Goal: Task Accomplishment & Management: Use online tool/utility

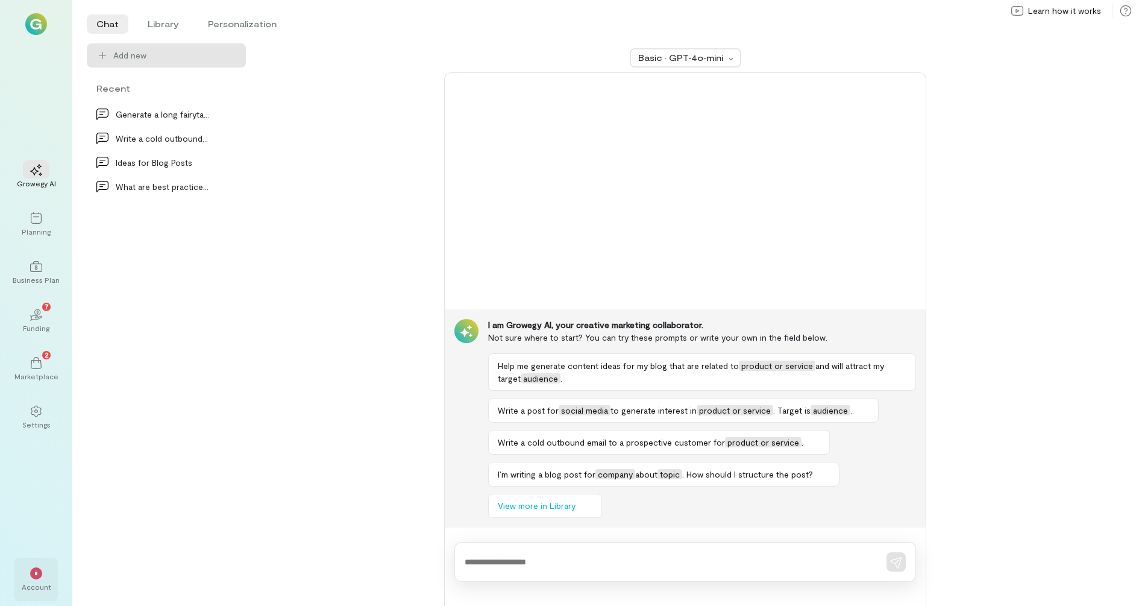
click at [39, 584] on div "Account" at bounding box center [37, 587] width 30 height 10
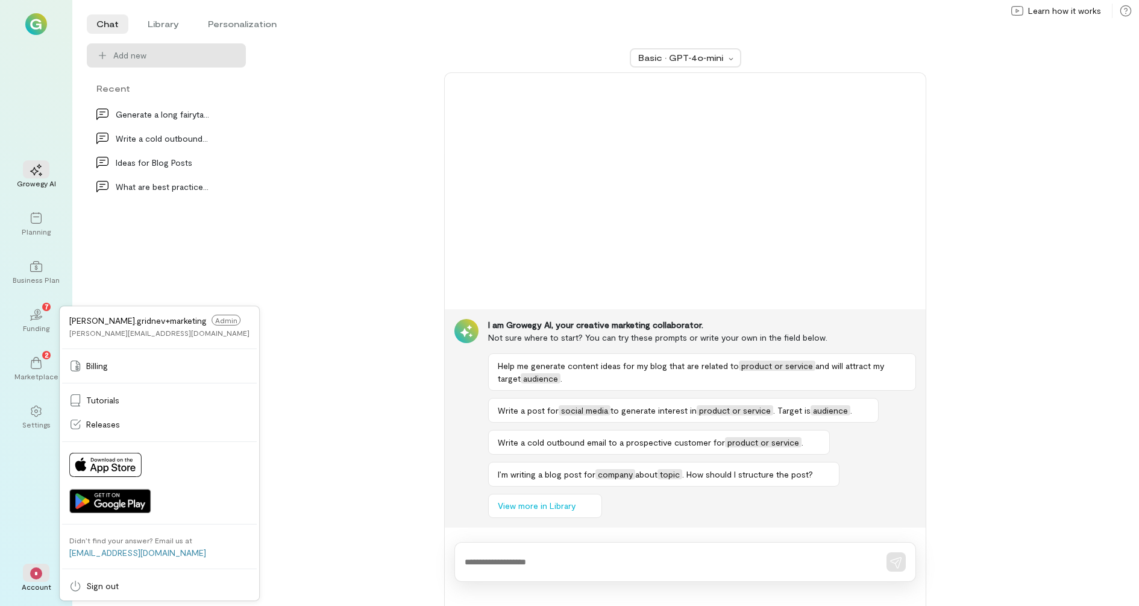
click at [324, 332] on div "Basic · GPT‑4o‑mini I am Growegy AI, your creative marketing collaborator. Not …" at bounding box center [685, 324] width 850 height 562
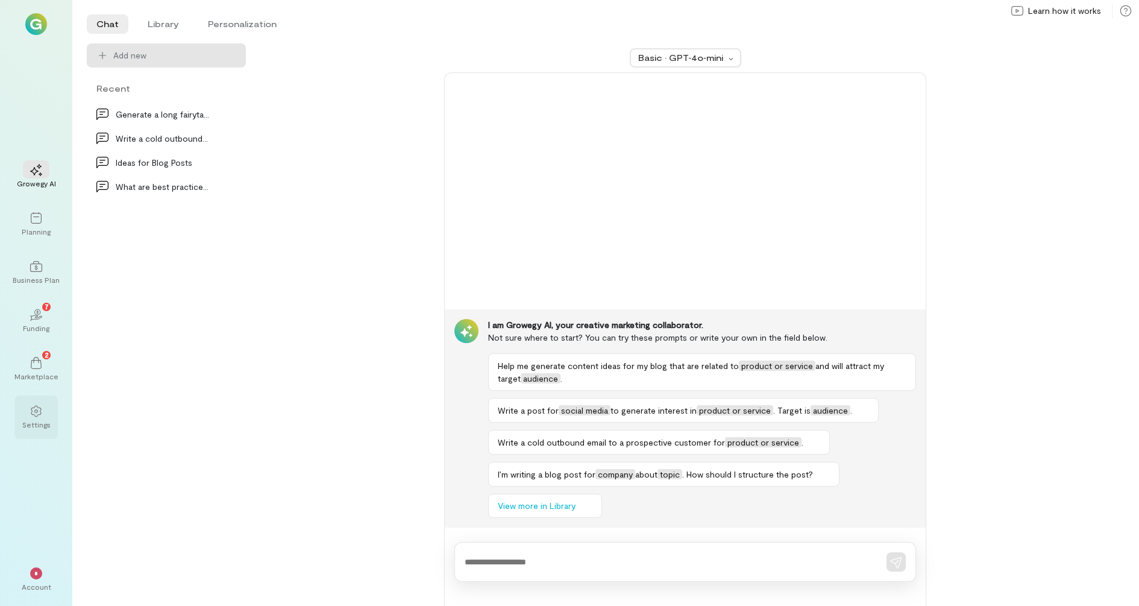
click at [36, 428] on div "Settings" at bounding box center [35, 416] width 43 height 43
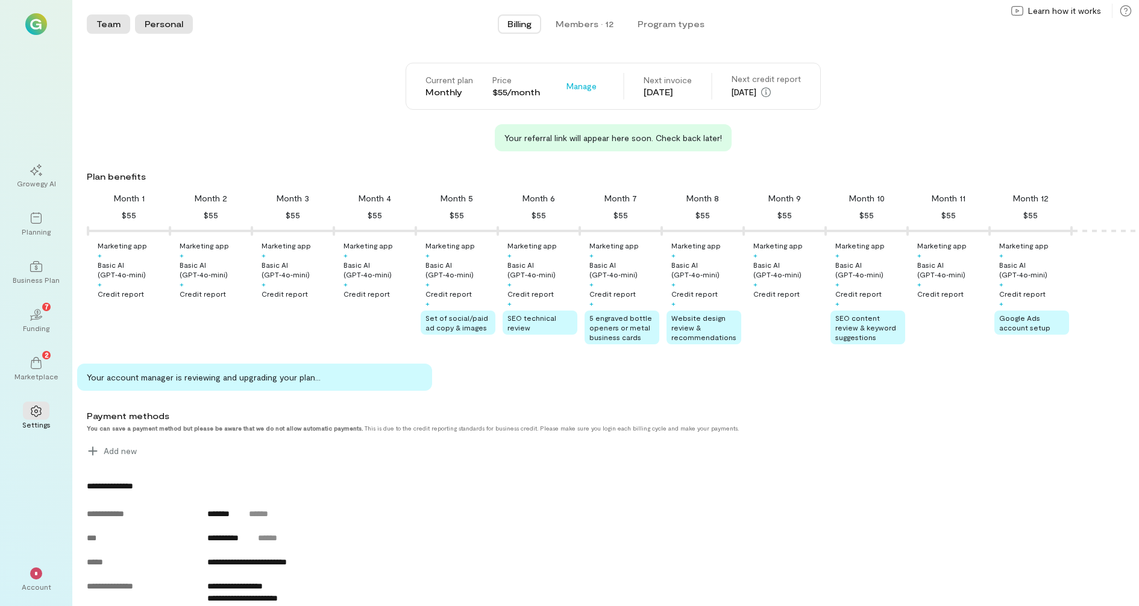
click at [159, 24] on button "Personal" at bounding box center [164, 23] width 58 height 19
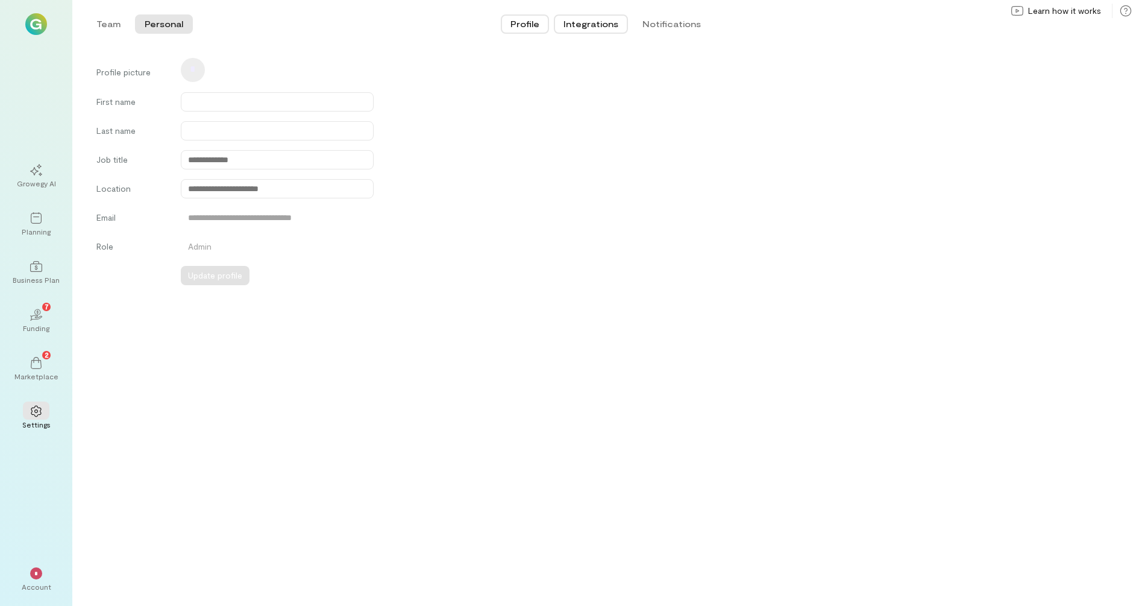
click at [592, 17] on button "Integrations" at bounding box center [591, 23] width 74 height 19
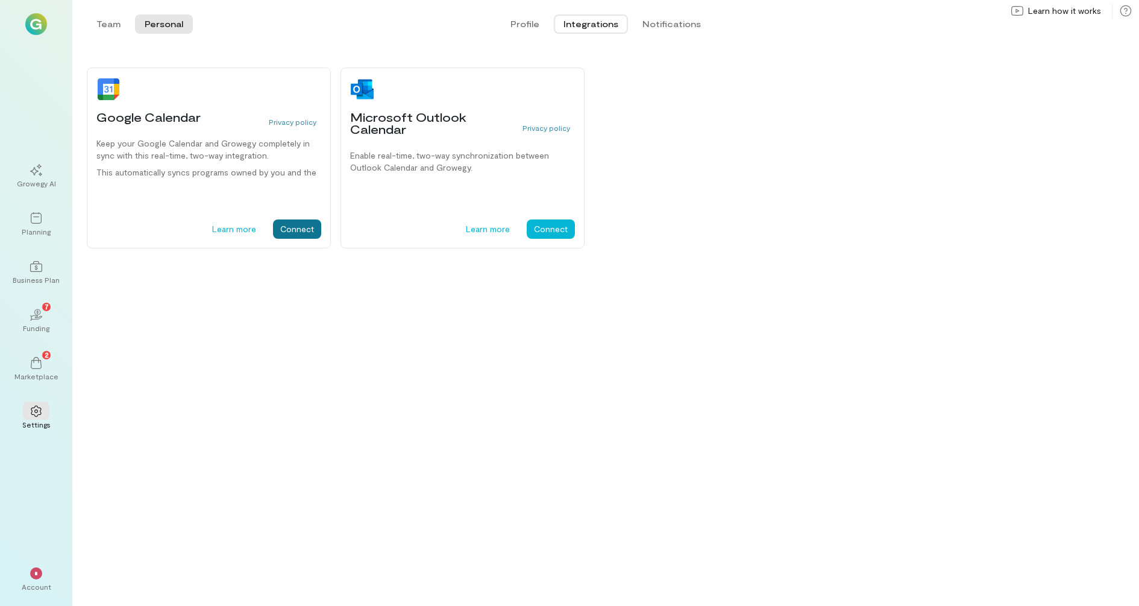
click at [293, 232] on button "Connect" at bounding box center [297, 228] width 48 height 19
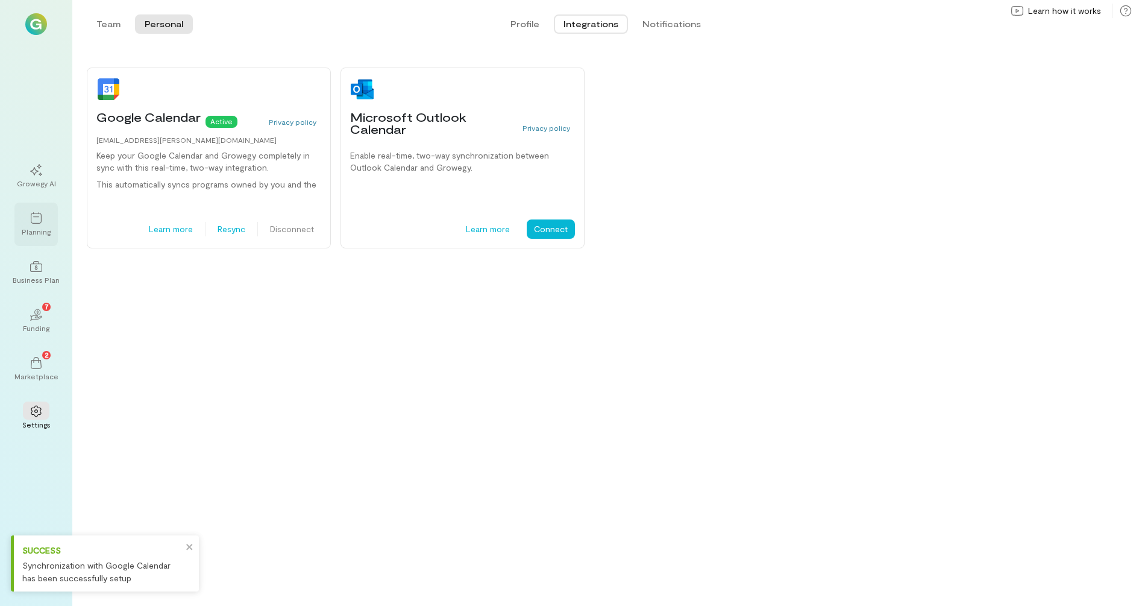
click at [35, 234] on div "Planning" at bounding box center [36, 232] width 29 height 10
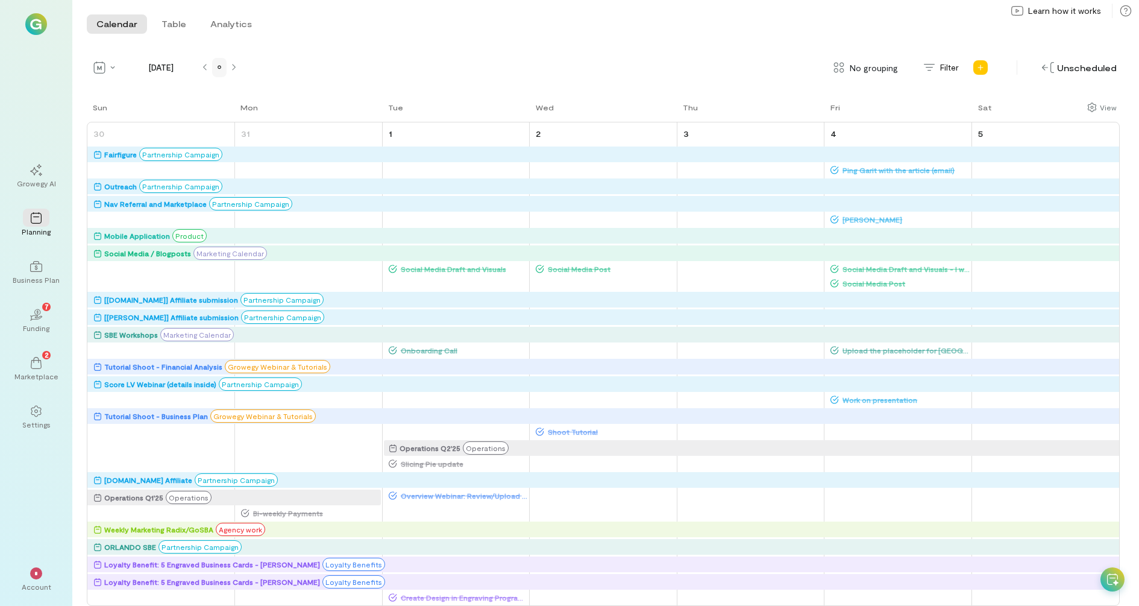
click at [222, 72] on div at bounding box center [220, 68] width 10 height 10
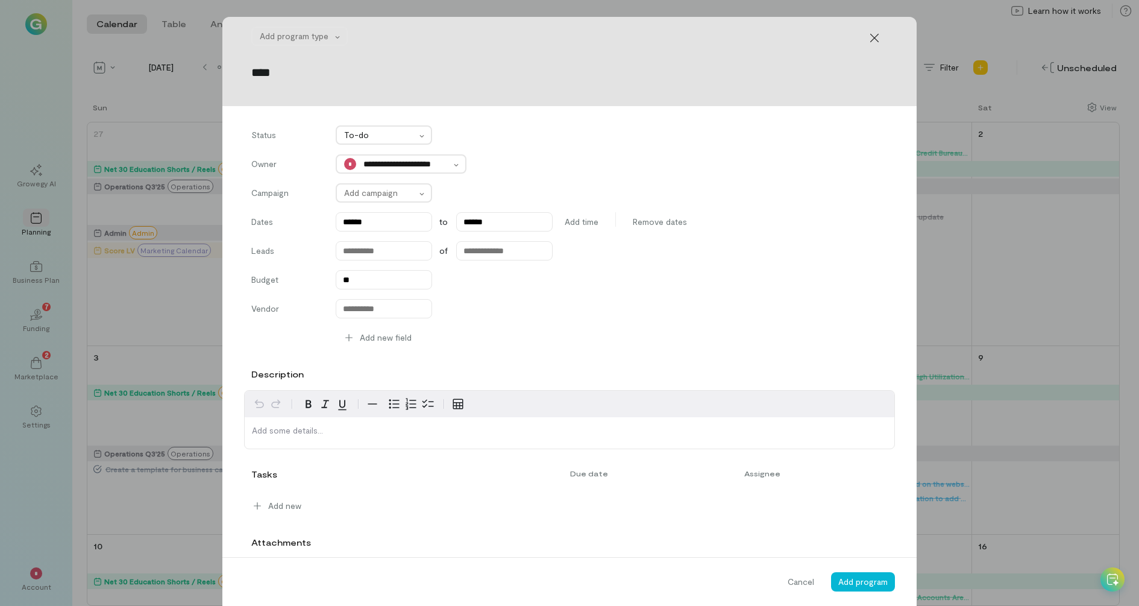
type input "****"
click at [327, 24] on div "Add program type ****" at bounding box center [569, 61] width 694 height 89
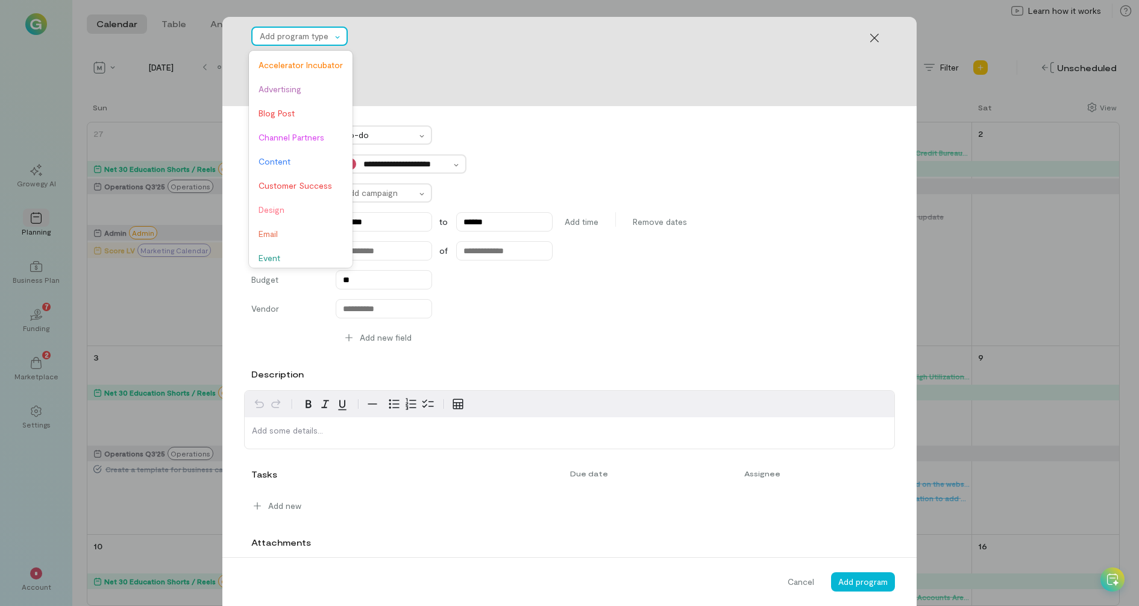
click at [322, 37] on div at bounding box center [296, 36] width 72 height 14
click at [328, 146] on div "Channel Partners" at bounding box center [300, 137] width 99 height 24
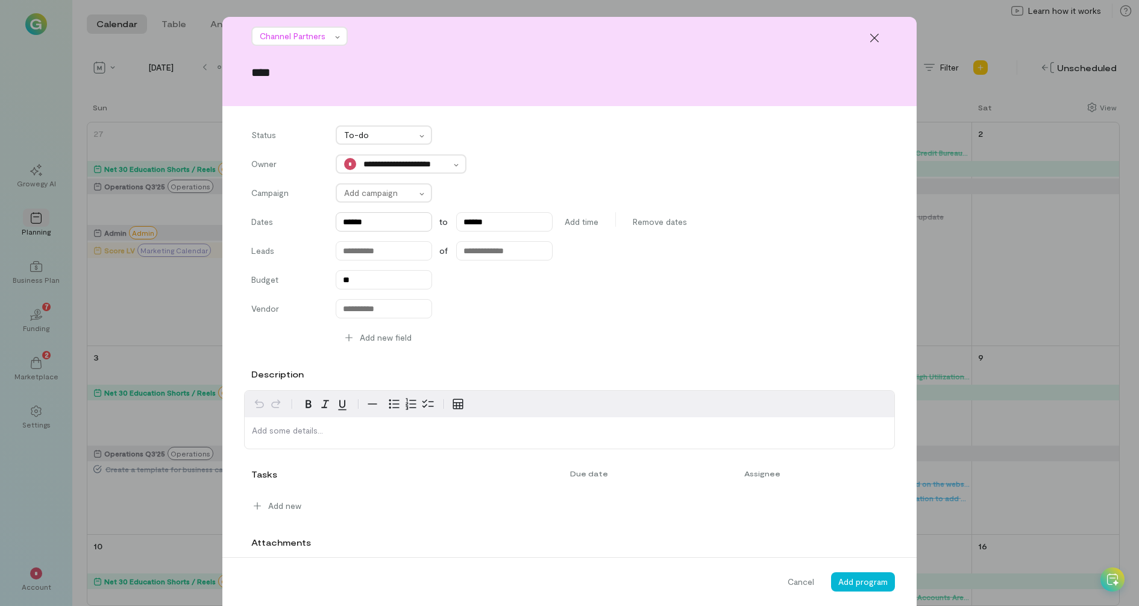
click at [380, 219] on input "******" at bounding box center [384, 221] width 96 height 19
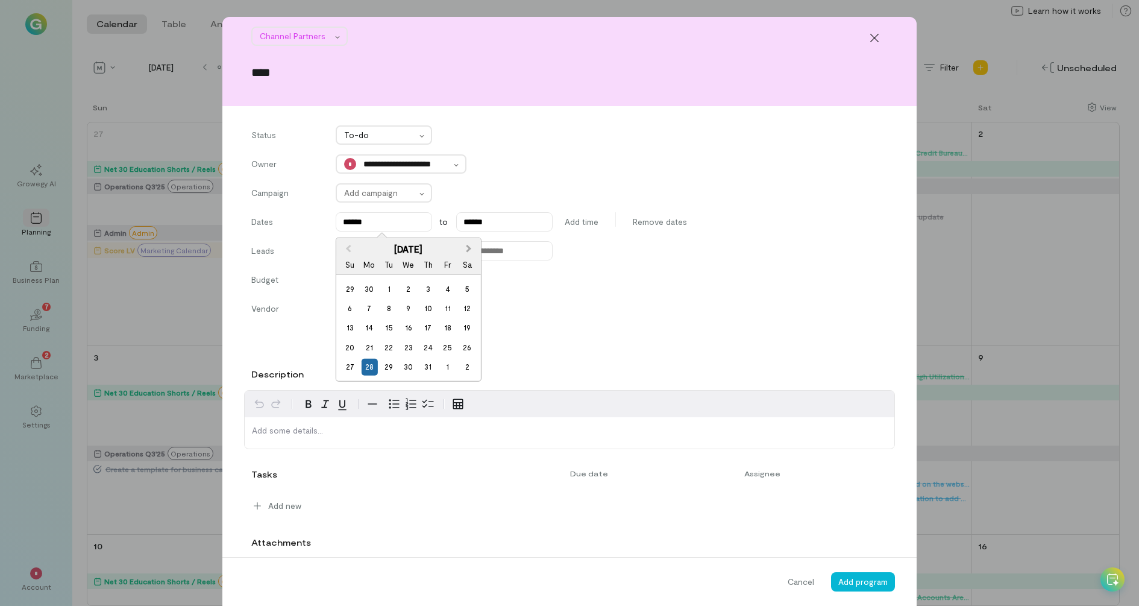
click at [469, 245] on button "Next Month" at bounding box center [469, 248] width 19 height 19
click at [406, 345] on div "20" at bounding box center [408, 347] width 16 height 16
type input "******"
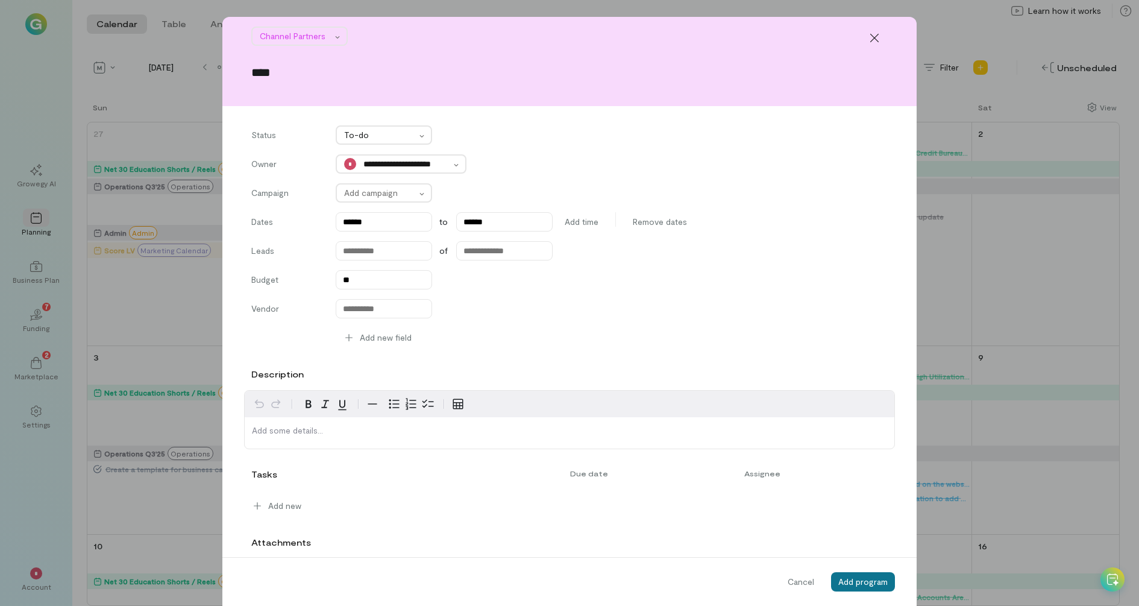
click at [854, 586] on span "Add program" at bounding box center [862, 581] width 49 height 10
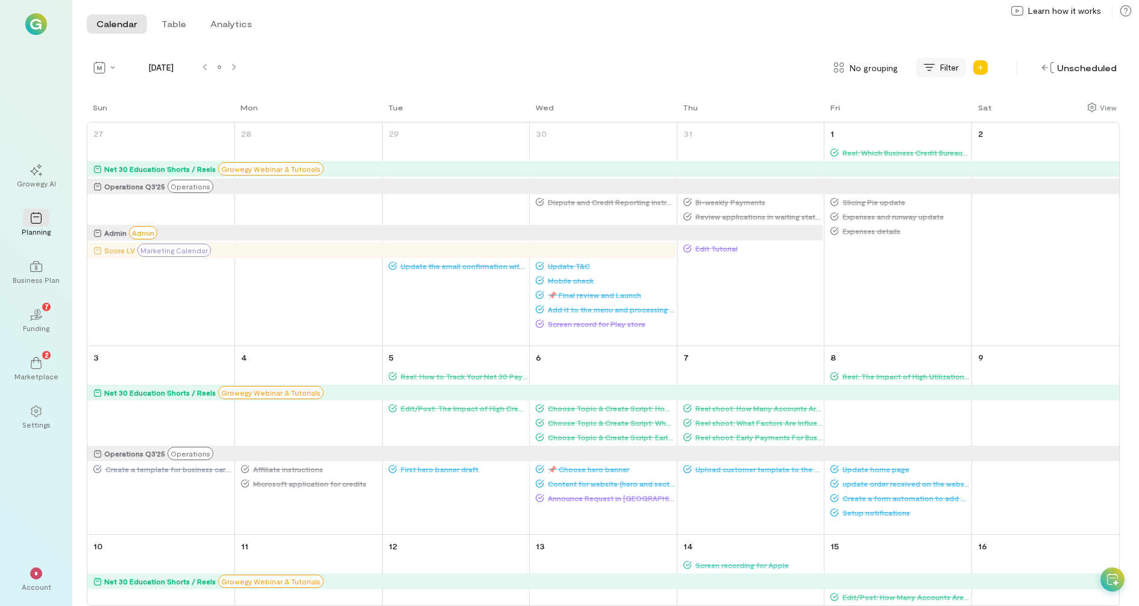
click at [943, 60] on div "Filter" at bounding box center [941, 67] width 50 height 19
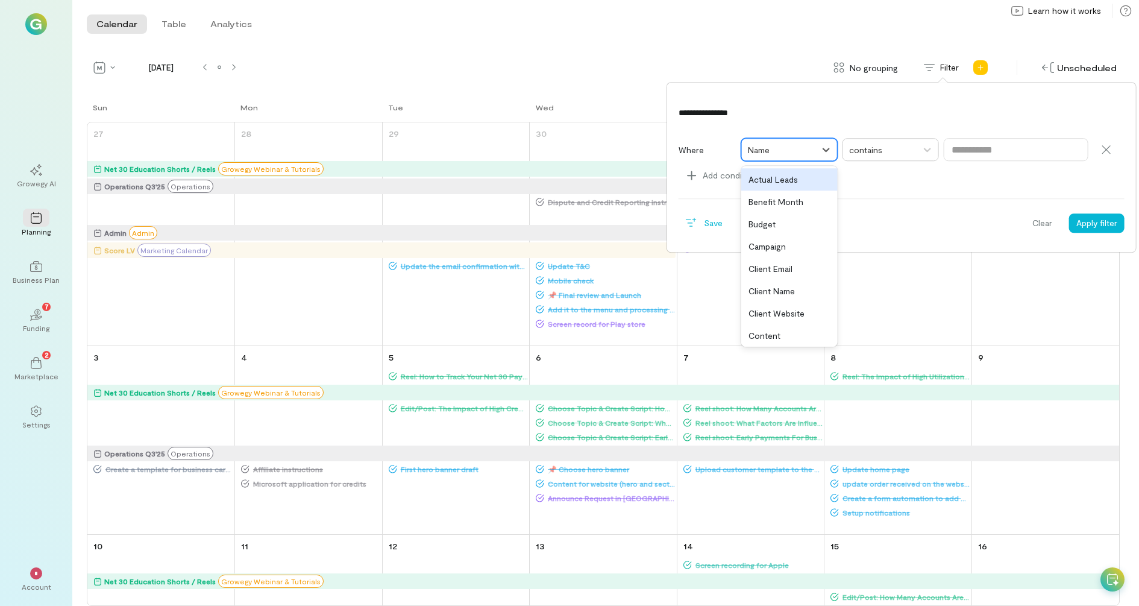
click at [805, 157] on div "Name" at bounding box center [779, 150] width 74 height 20
type input "**"
click at [817, 186] on div "Owner" at bounding box center [789, 179] width 96 height 22
click at [900, 155] on div at bounding box center [879, 149] width 61 height 15
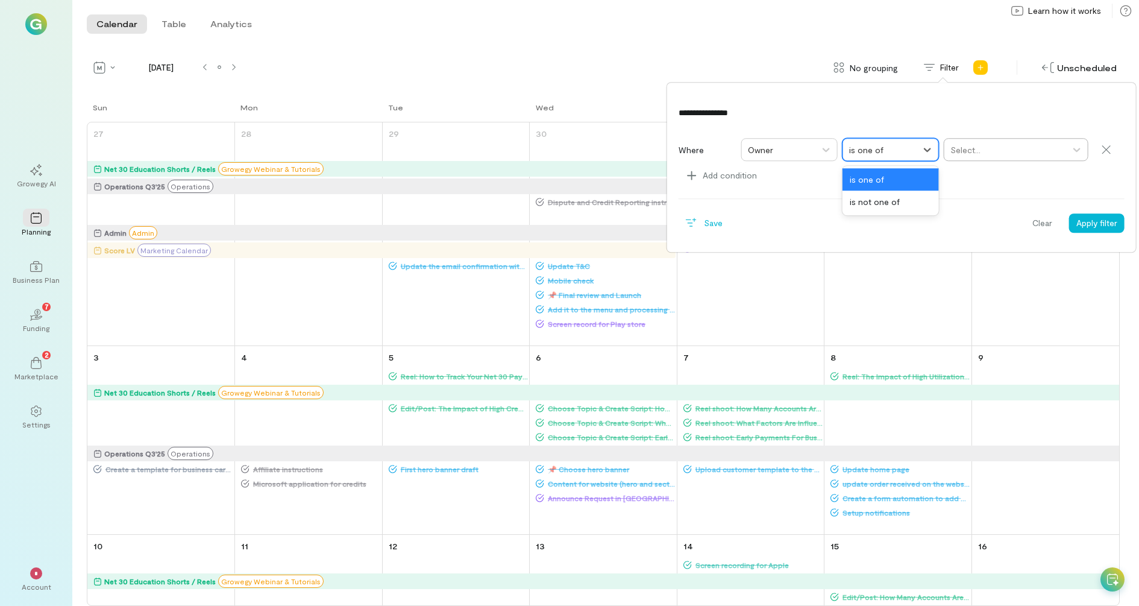
click at [980, 145] on div at bounding box center [1005, 149] width 110 height 15
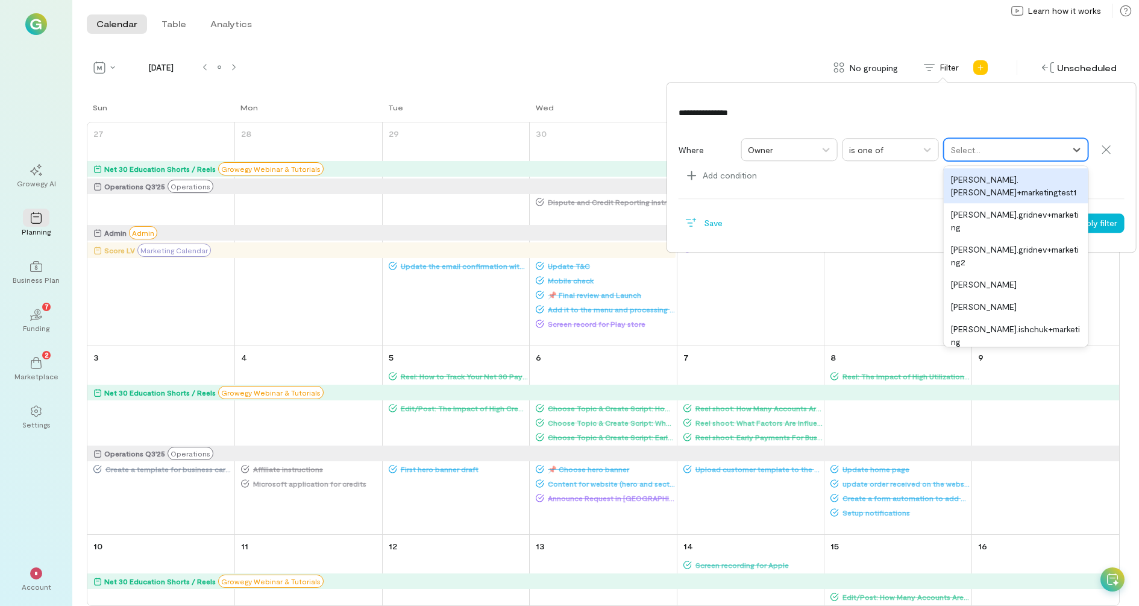
click at [987, 181] on div "[PERSON_NAME].[PERSON_NAME]+marketingtest1" at bounding box center [1016, 185] width 145 height 35
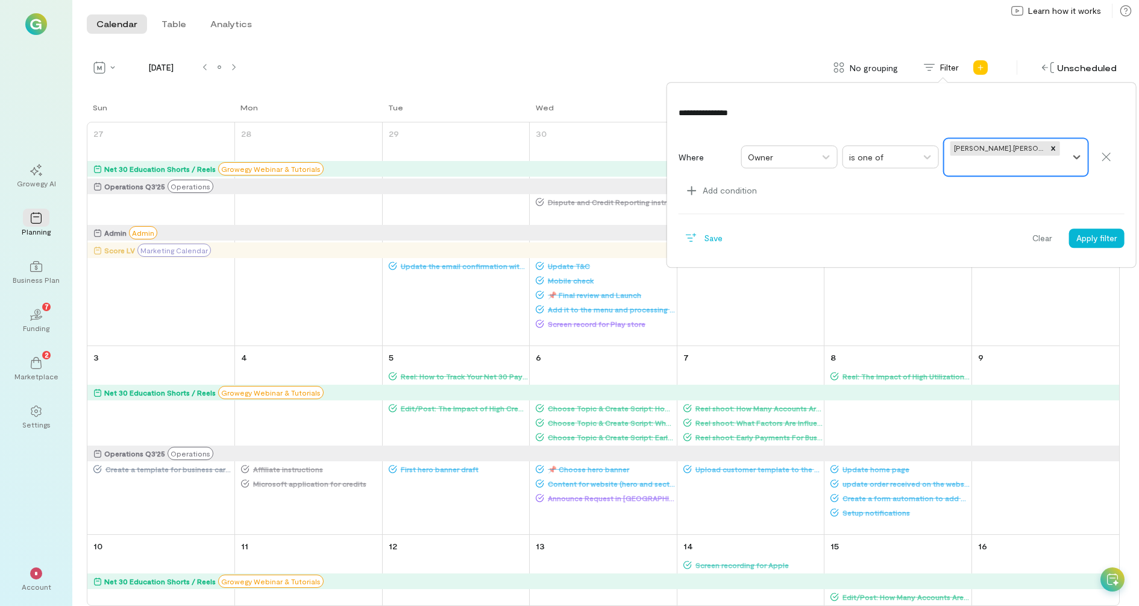
click at [1029, 168] on div at bounding box center [1005, 165] width 110 height 15
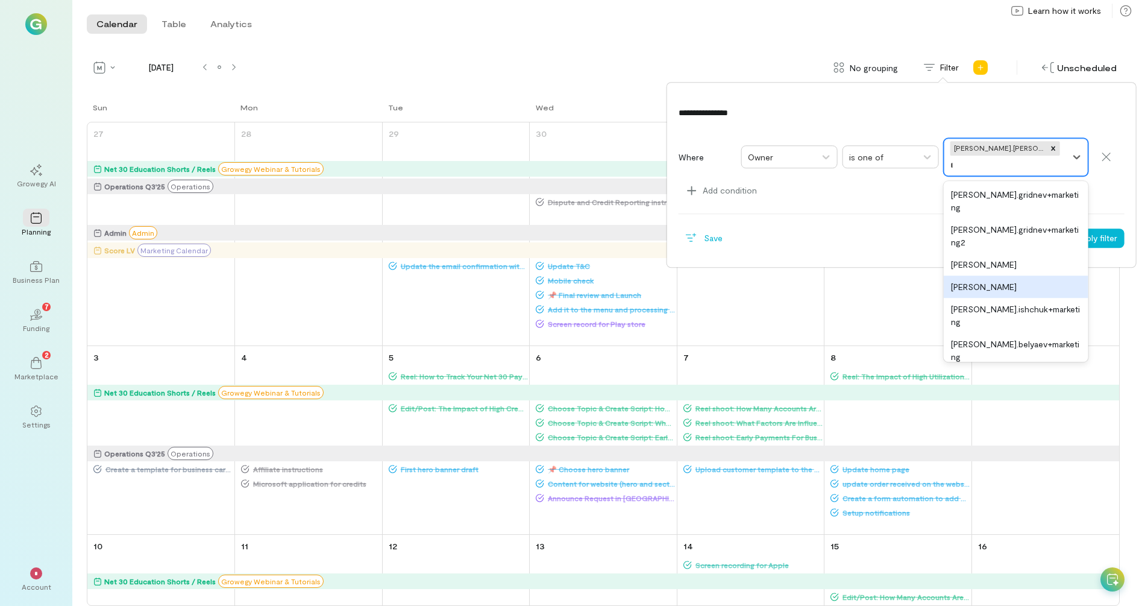
type input "**"
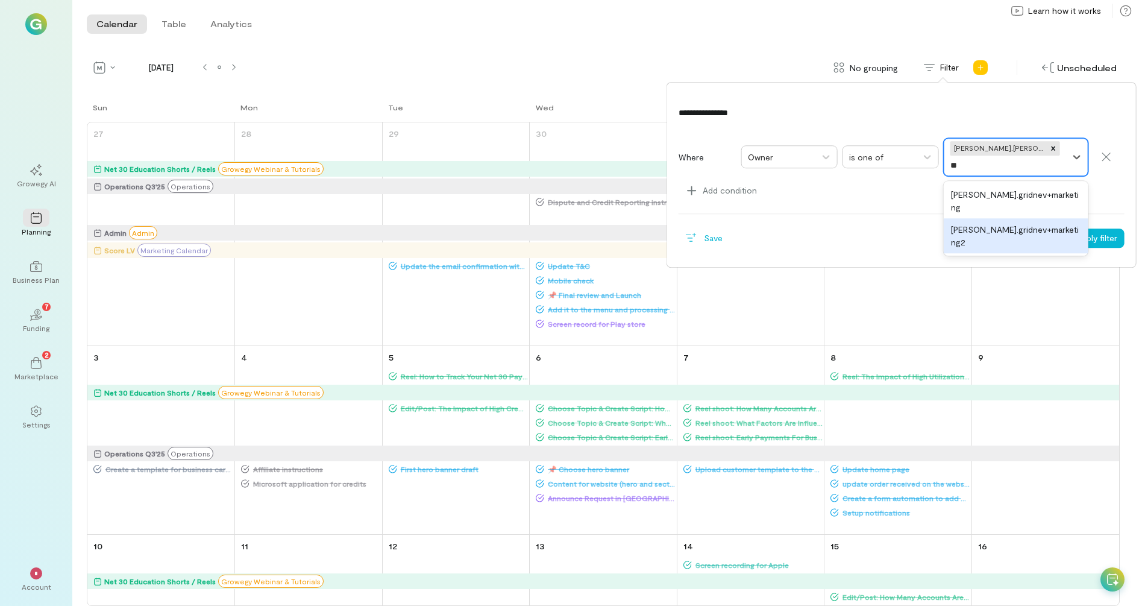
click at [1030, 219] on div "[PERSON_NAME].gridnev+marketing2" at bounding box center [1016, 235] width 145 height 35
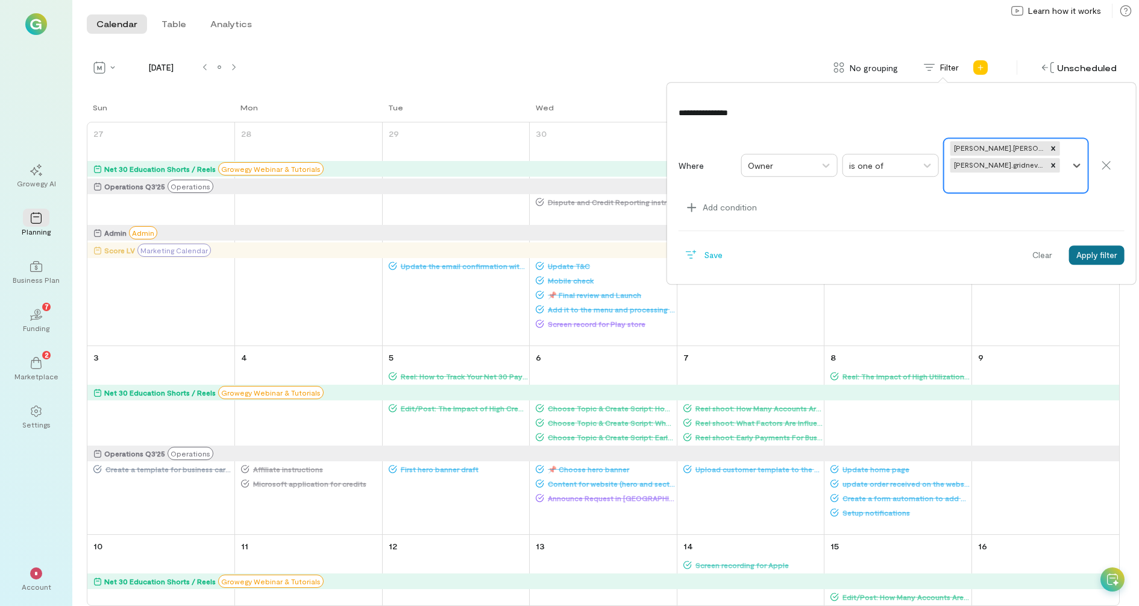
click at [1084, 245] on button "Apply filter" at bounding box center [1096, 254] width 55 height 19
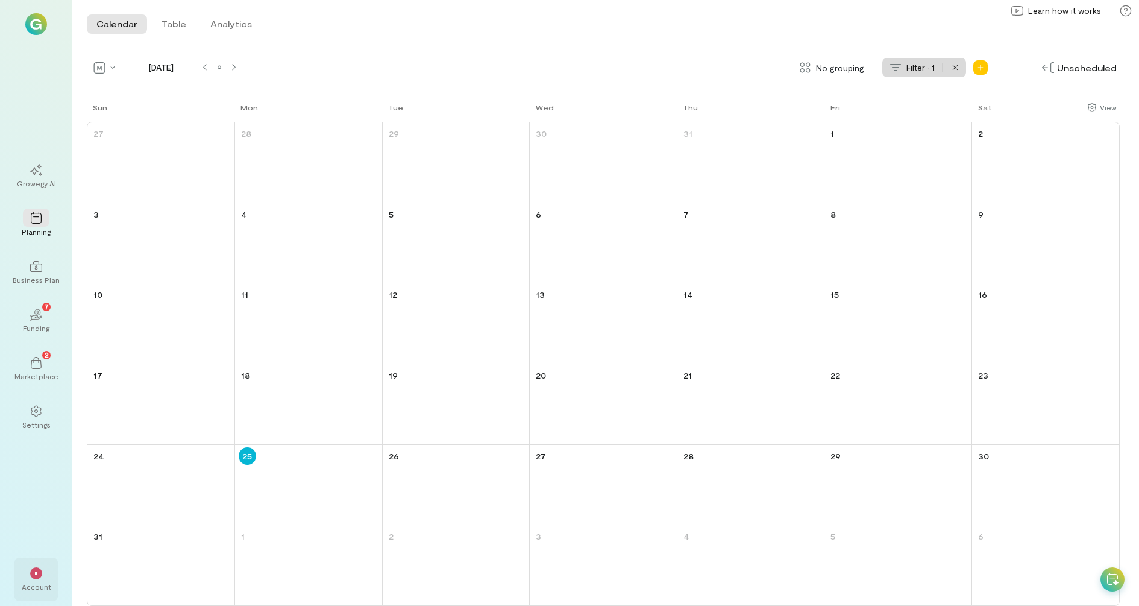
click at [49, 575] on div "*" at bounding box center [36, 572] width 27 height 18
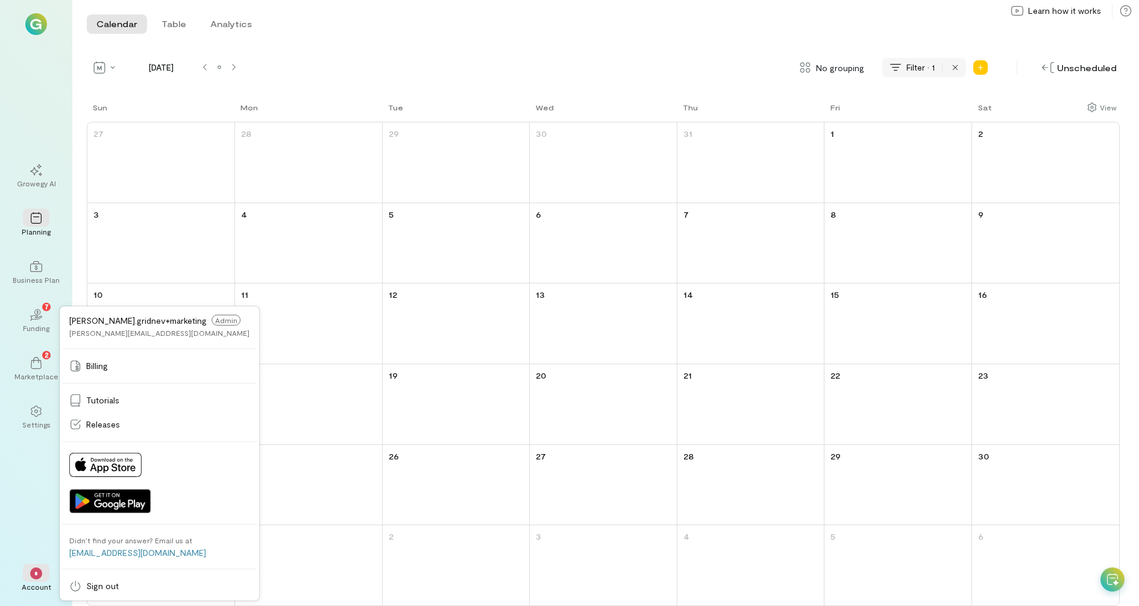
click at [924, 67] on span "Filter · 1" at bounding box center [920, 67] width 28 height 12
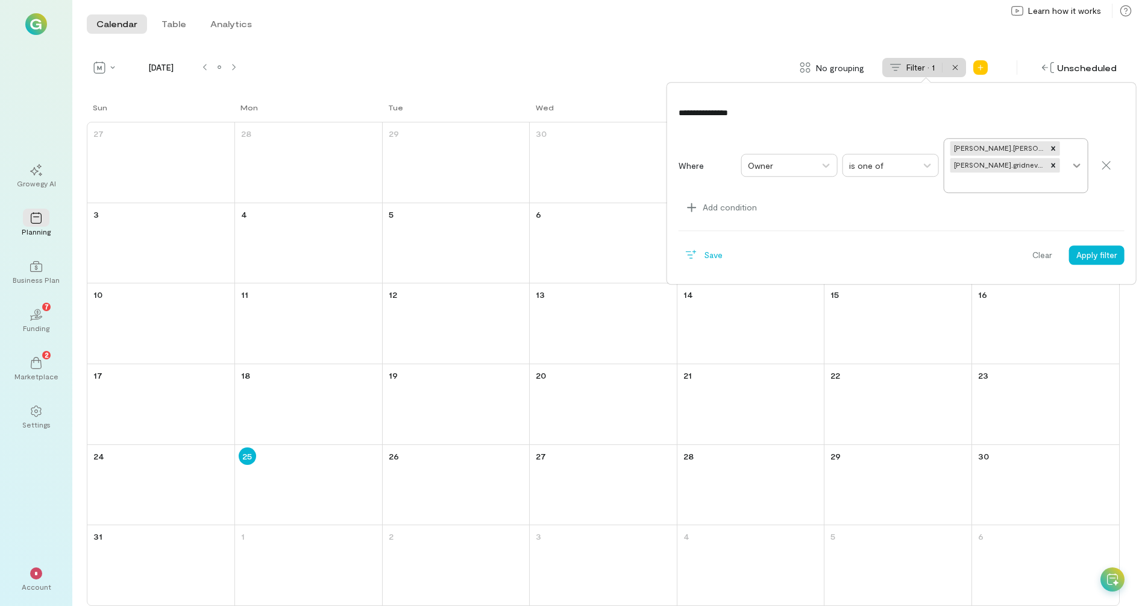
click at [1075, 164] on icon at bounding box center [1076, 166] width 7 height 4
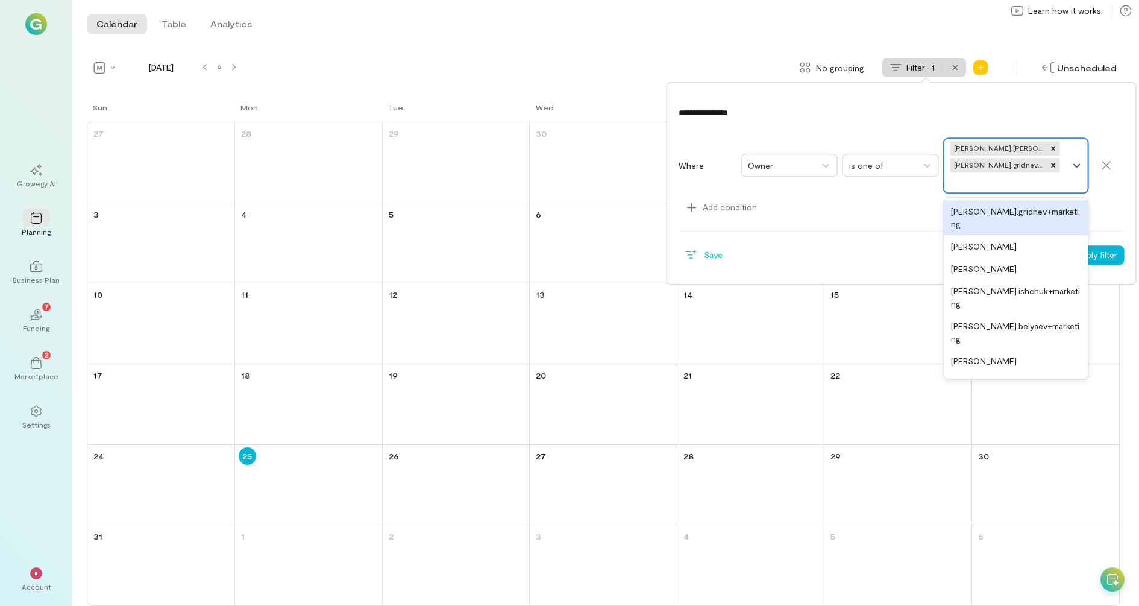
click at [1040, 200] on div "[PERSON_NAME].gridnev+marketing" at bounding box center [1016, 217] width 145 height 35
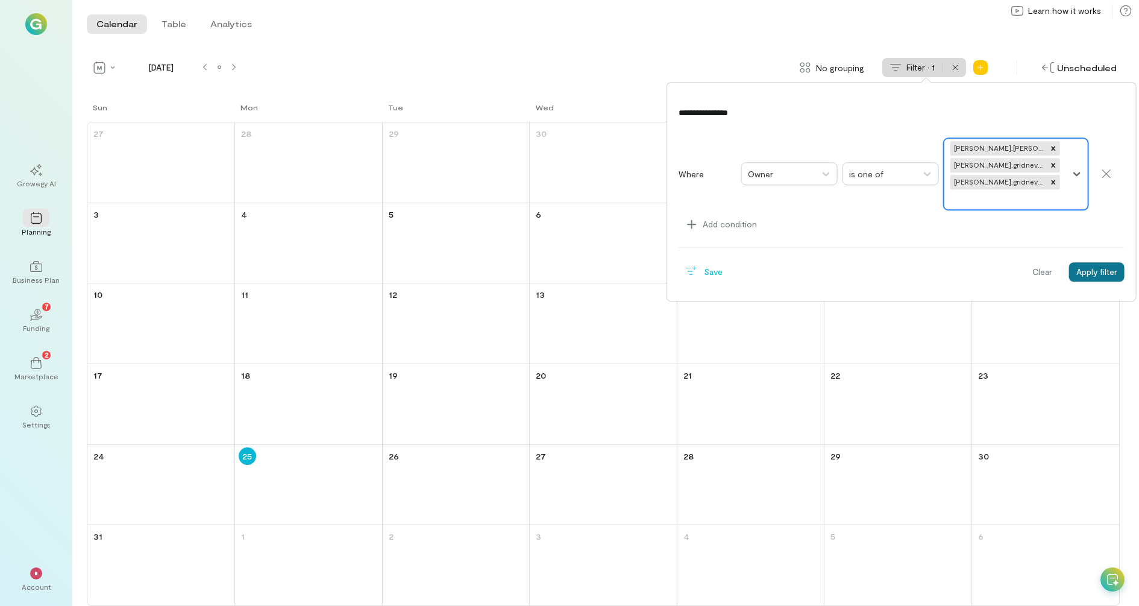
click at [1093, 262] on button "Apply filter" at bounding box center [1096, 271] width 55 height 19
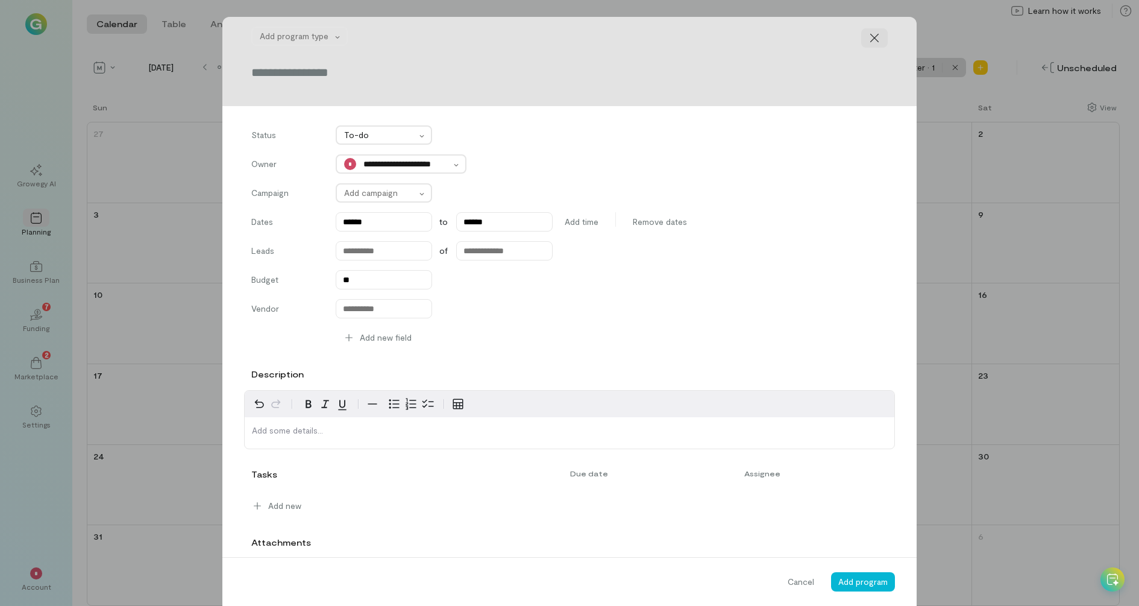
click at [875, 33] on icon at bounding box center [874, 38] width 12 height 12
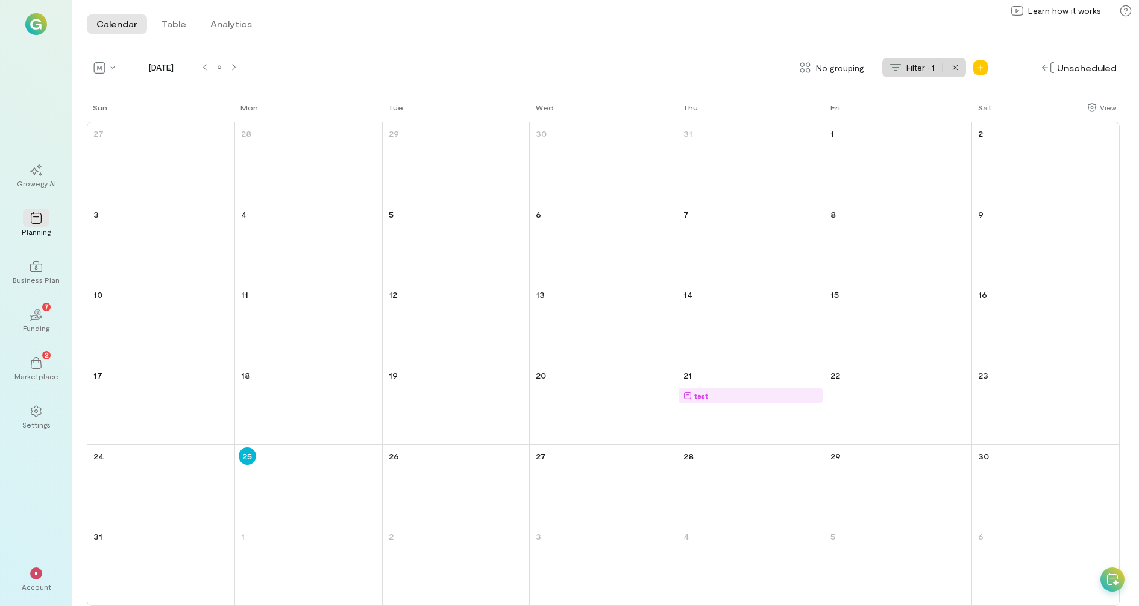
click at [721, 395] on div "test" at bounding box center [753, 395] width 140 height 12
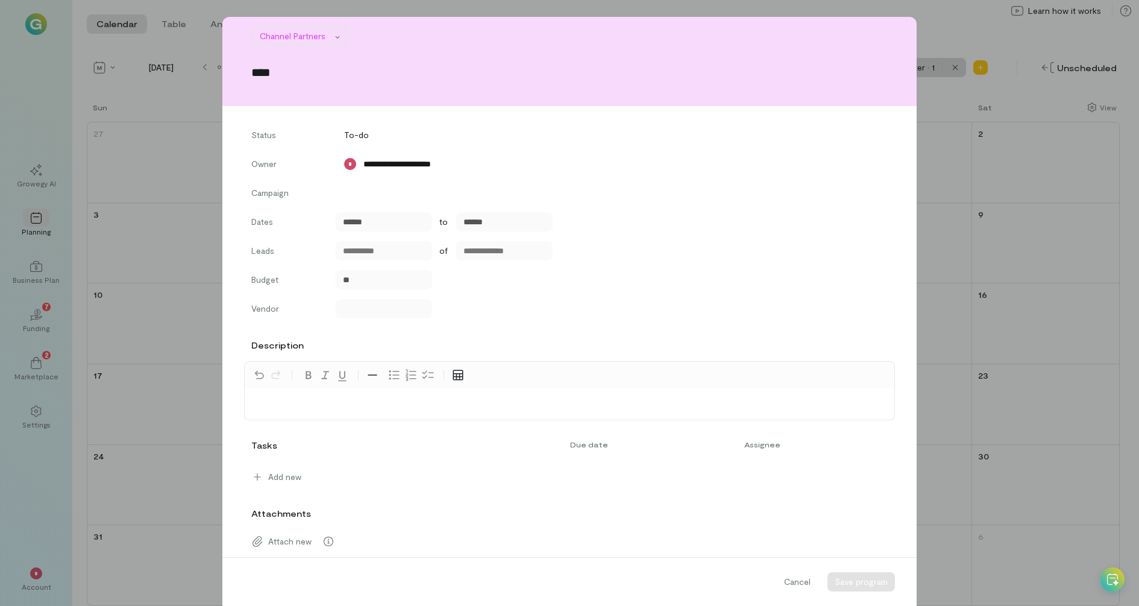
type input "******"
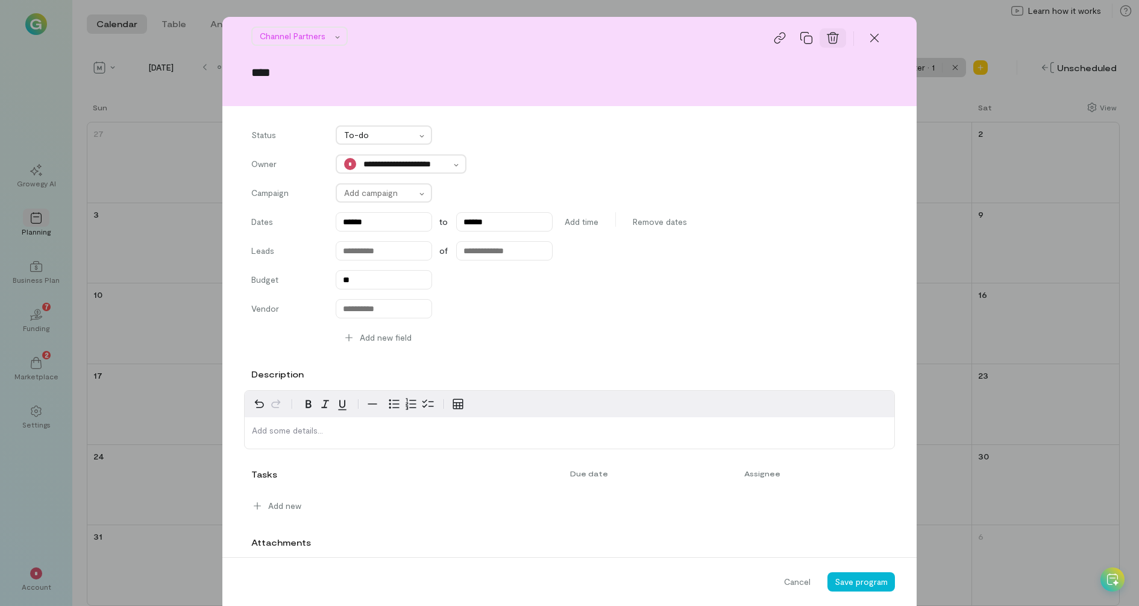
click at [834, 40] on icon at bounding box center [833, 38] width 12 height 11
